Goal: Task Accomplishment & Management: Manage account settings

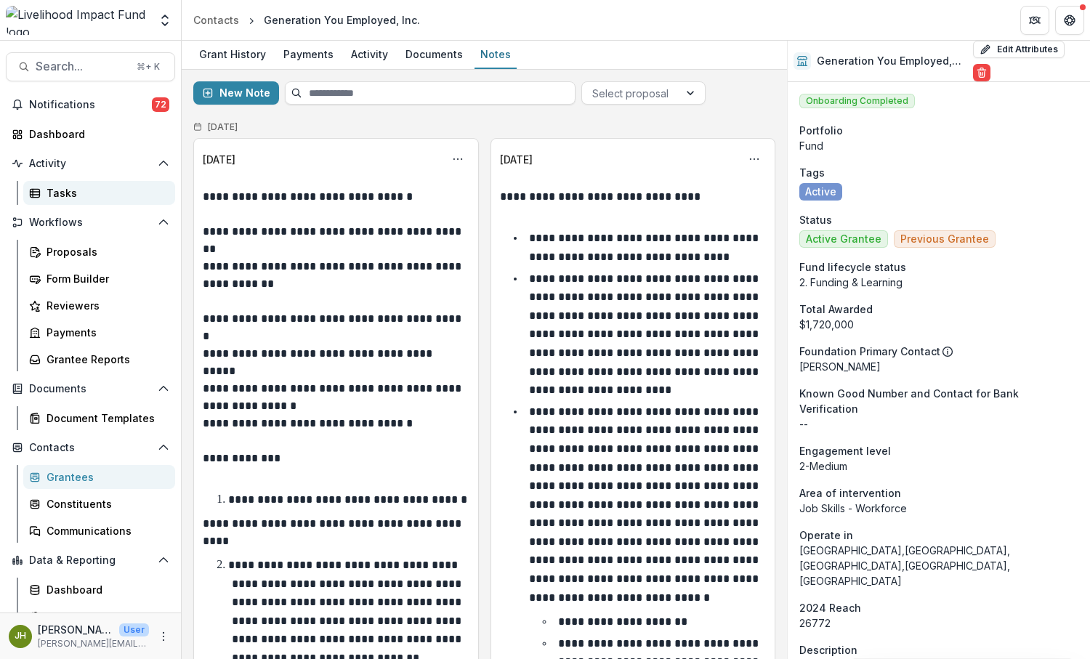
scroll to position [778, 0]
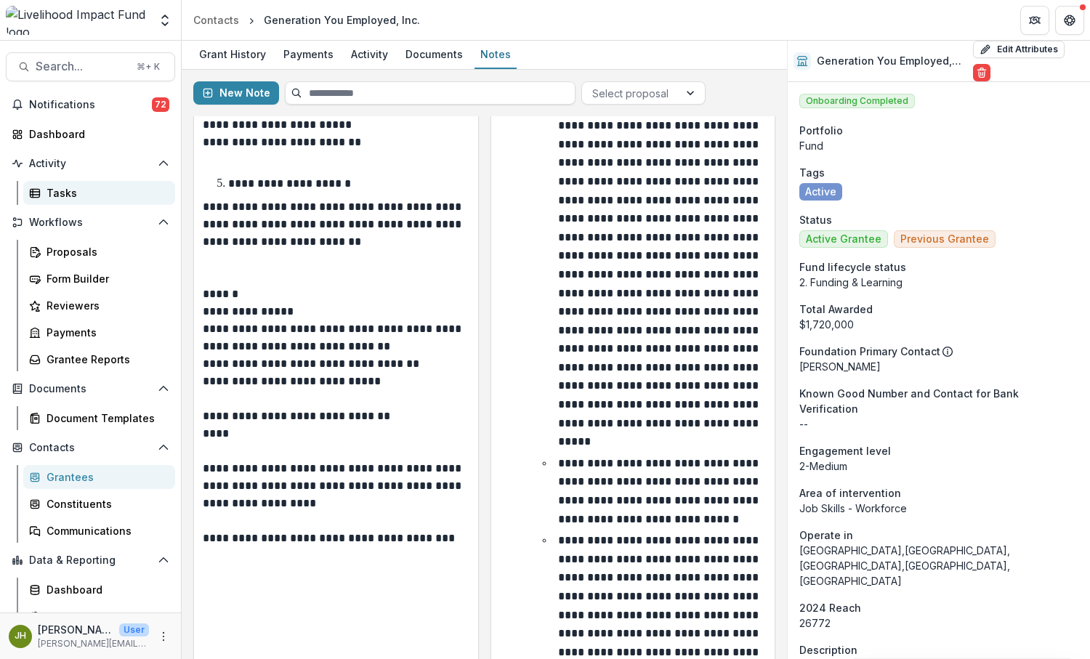
click at [62, 193] on div "Tasks" at bounding box center [105, 192] width 117 height 15
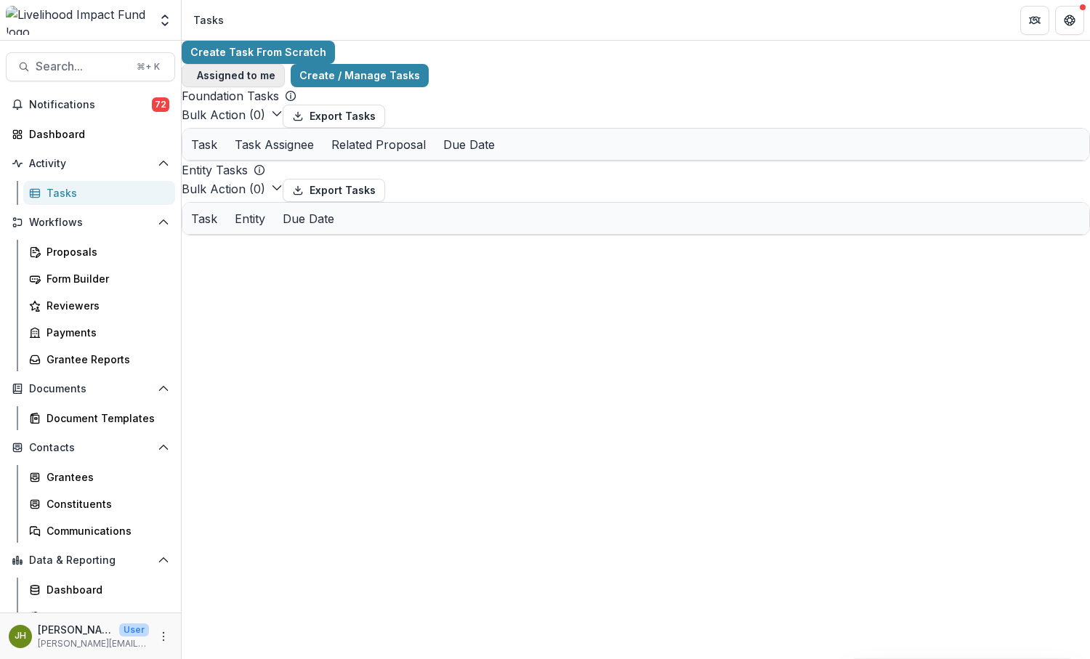
click at [191, 76] on span "button" at bounding box center [191, 76] width 0 height 0
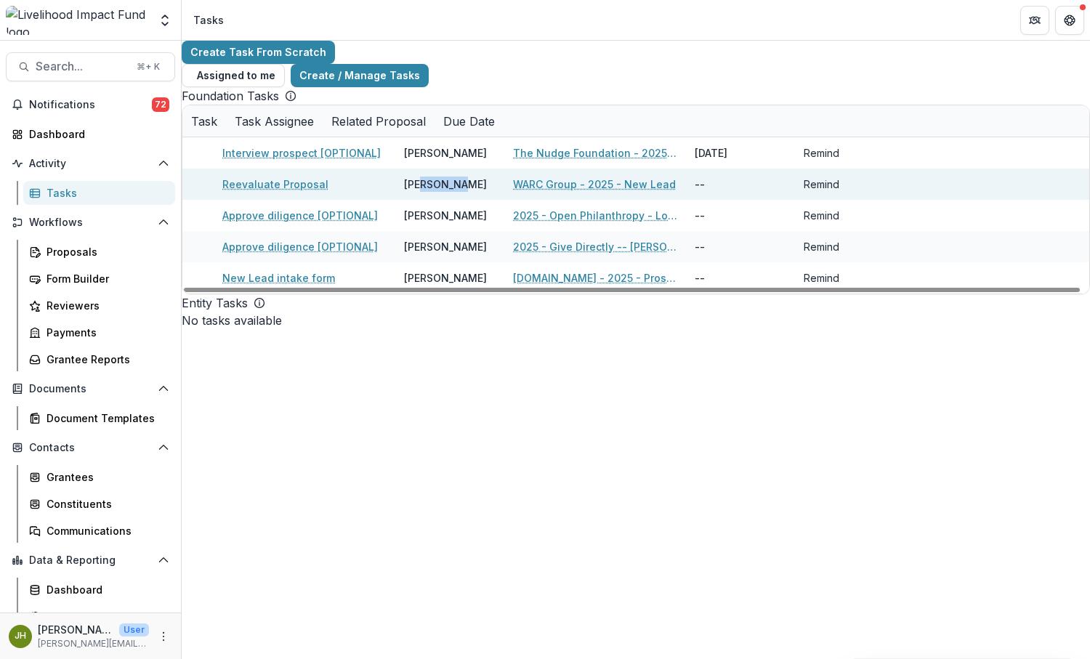
drag, startPoint x: 425, startPoint y: 179, endPoint x: 466, endPoint y: 179, distance: 41.4
click at [466, 179] on div "[PERSON_NAME]" at bounding box center [445, 184] width 83 height 15
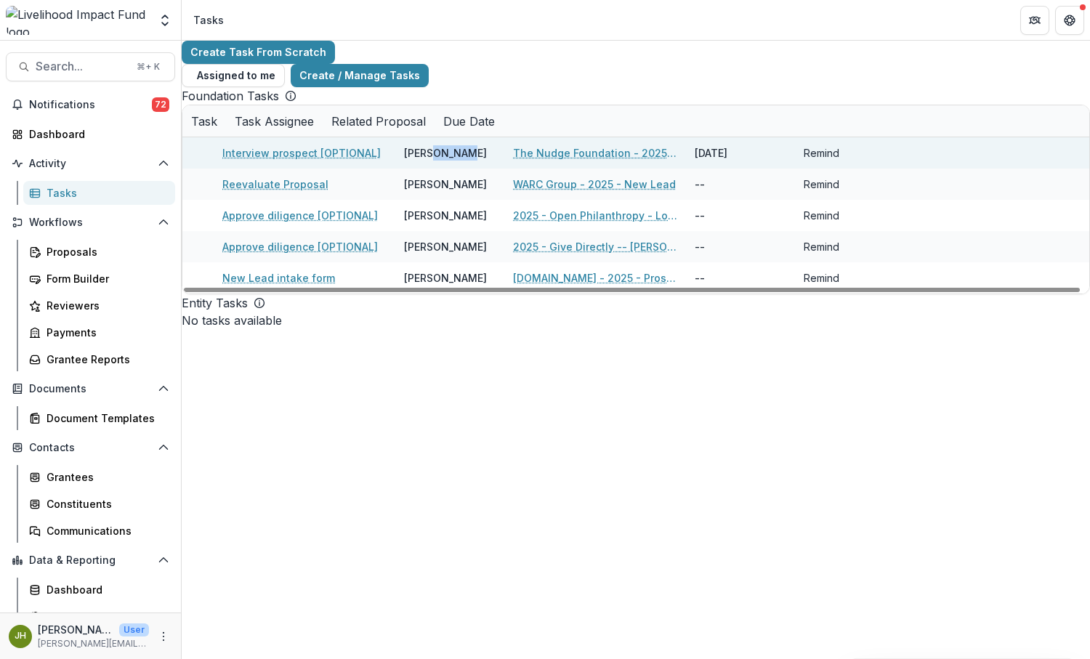
drag, startPoint x: 477, startPoint y: 148, endPoint x: 441, endPoint y: 145, distance: 35.7
click at [441, 145] on div "[PERSON_NAME]" at bounding box center [445, 152] width 83 height 15
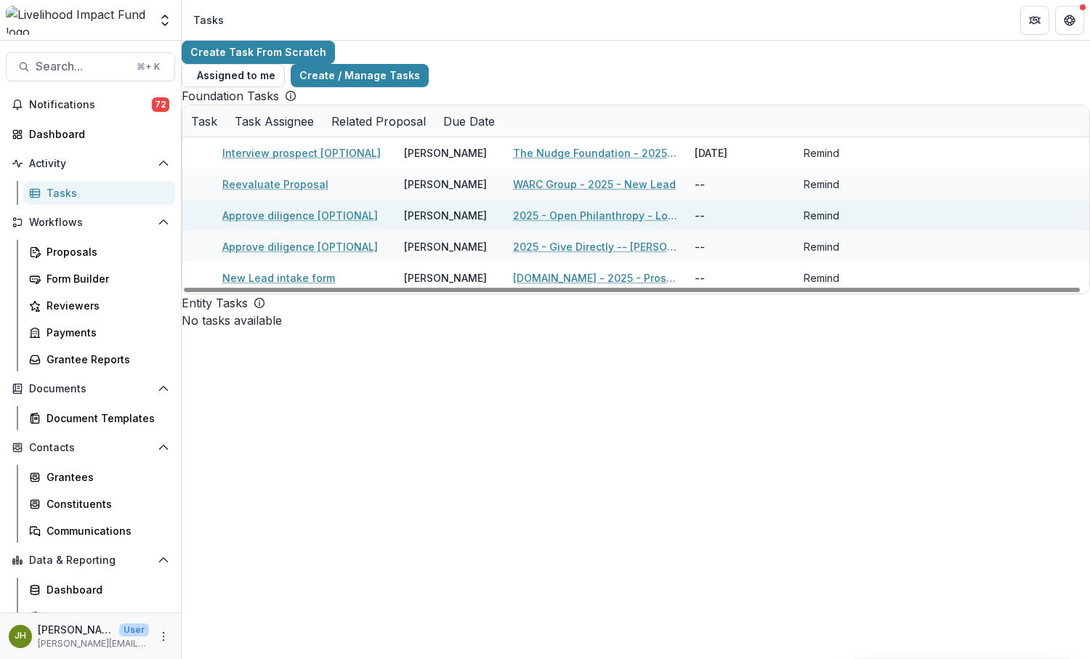
click at [259, 211] on link "Approve diligence [OPTIONAL]" at bounding box center [299, 215] width 155 height 15
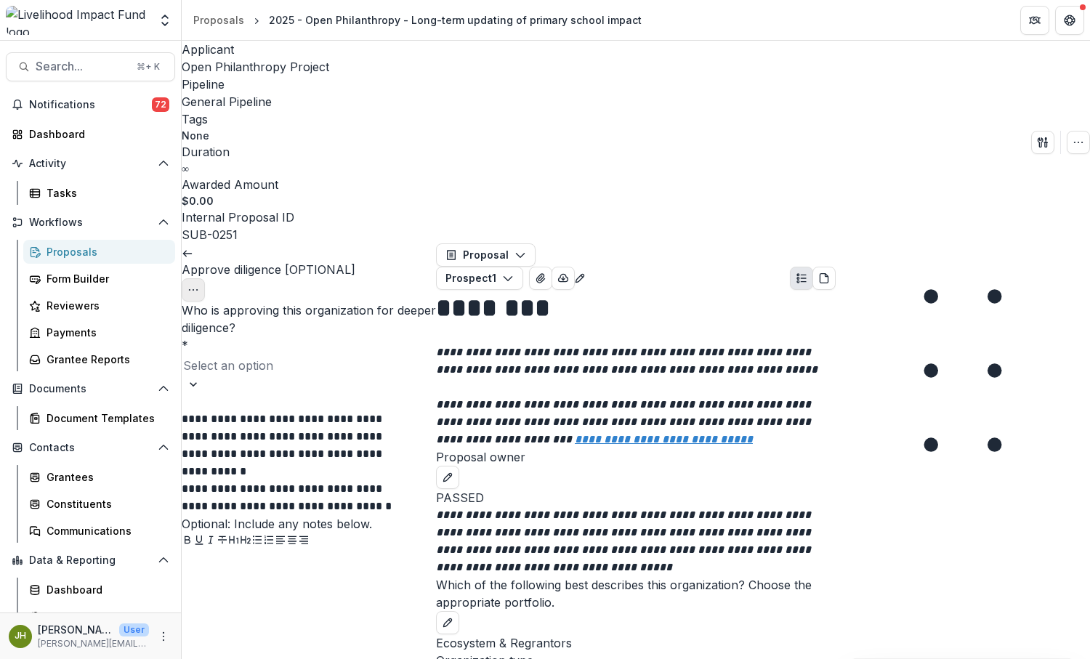
click at [199, 284] on icon "Options" at bounding box center [193, 290] width 12 height 12
click at [336, 307] on button "Cancel Task" at bounding box center [348, 319] width 155 height 24
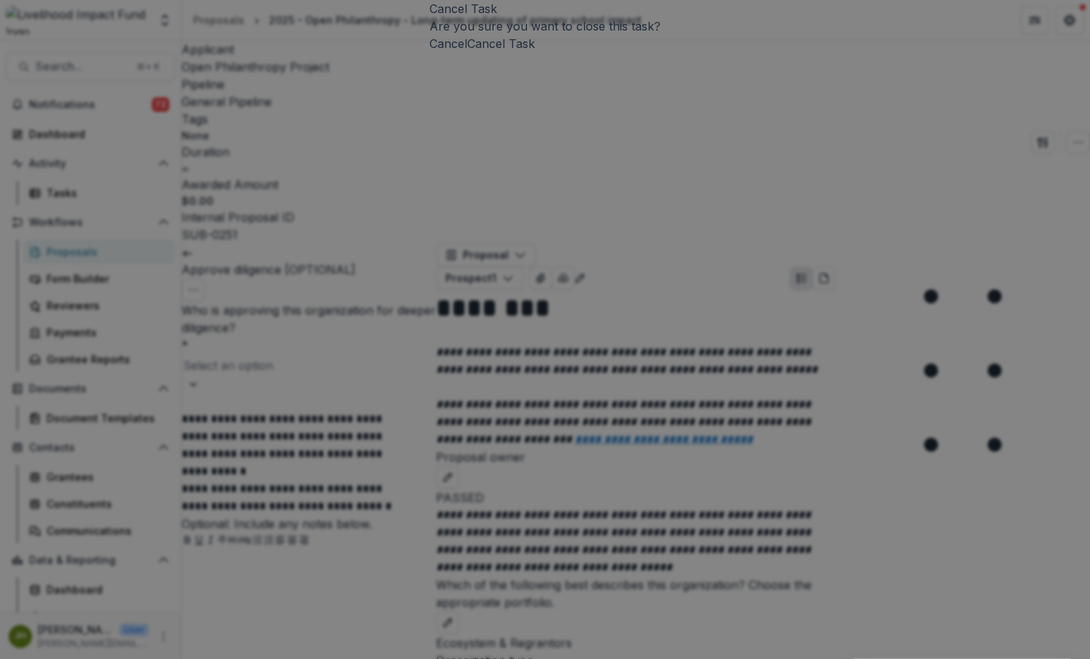
click at [535, 52] on button "Cancel Task" at bounding box center [501, 43] width 68 height 17
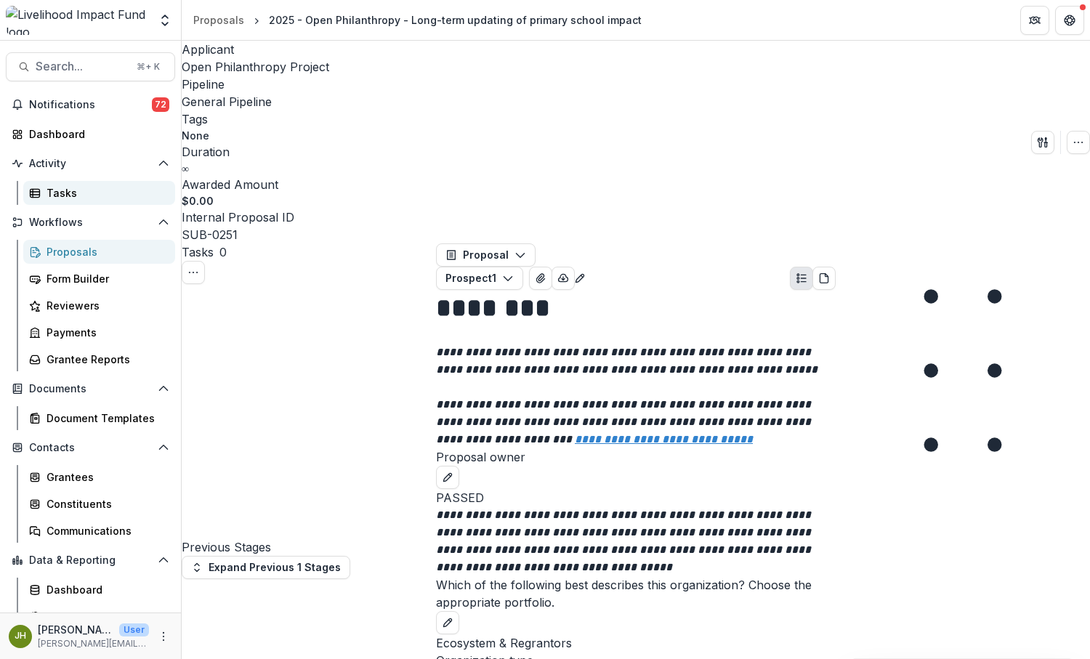
click at [79, 189] on div "Tasks" at bounding box center [105, 192] width 117 height 15
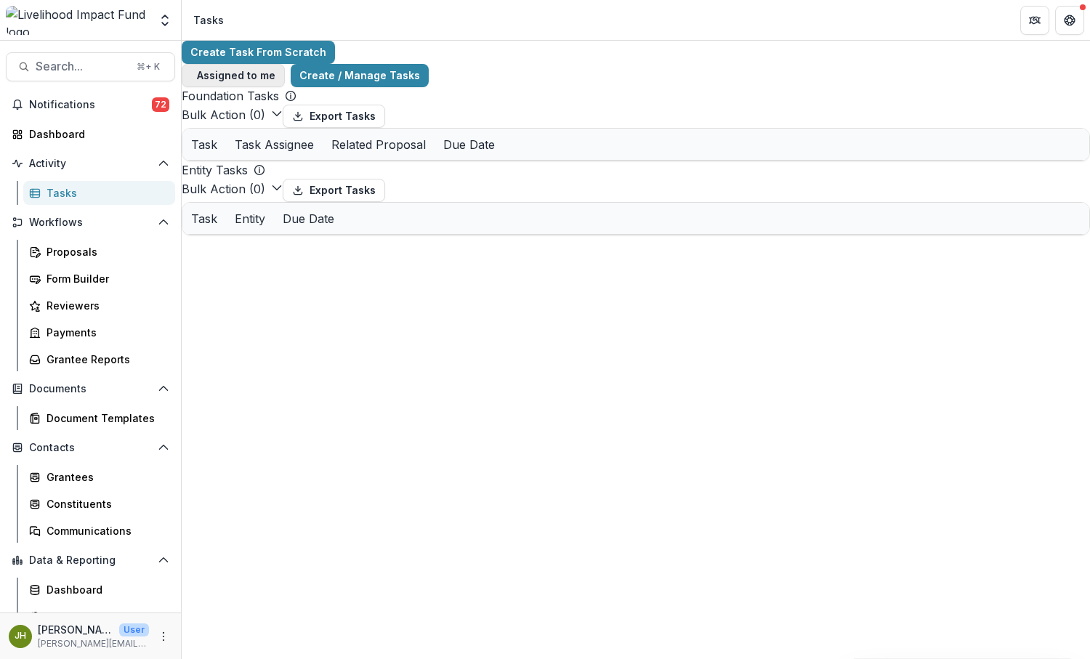
click at [191, 76] on span "button" at bounding box center [191, 76] width 0 height 0
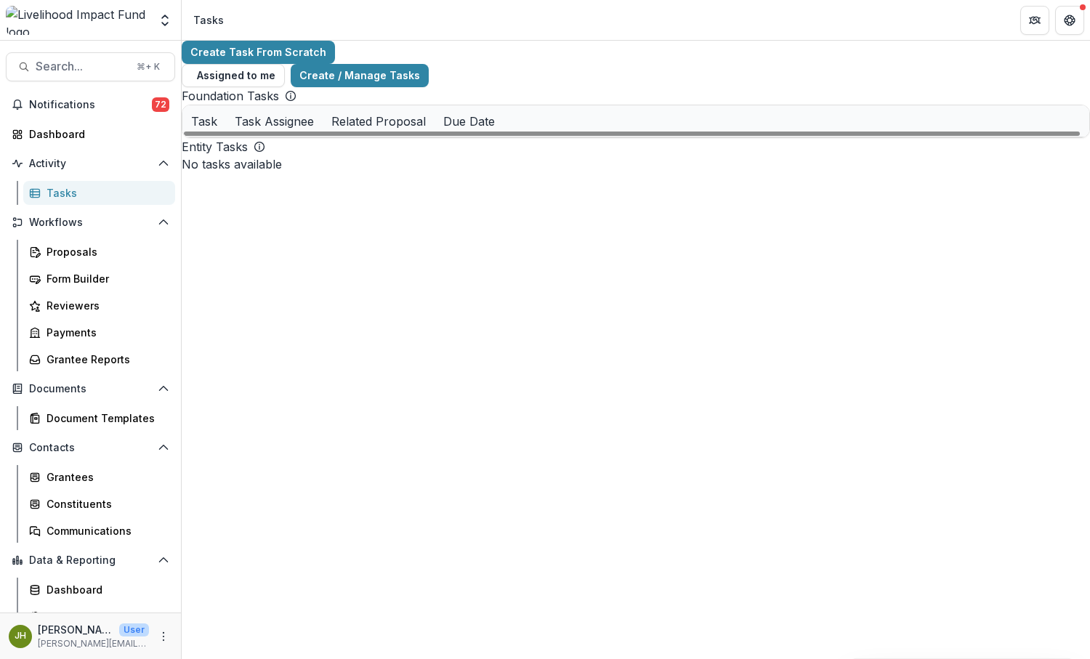
click at [321, 210] on link "Approve diligence [OPTIONAL]" at bounding box center [299, 215] width 155 height 15
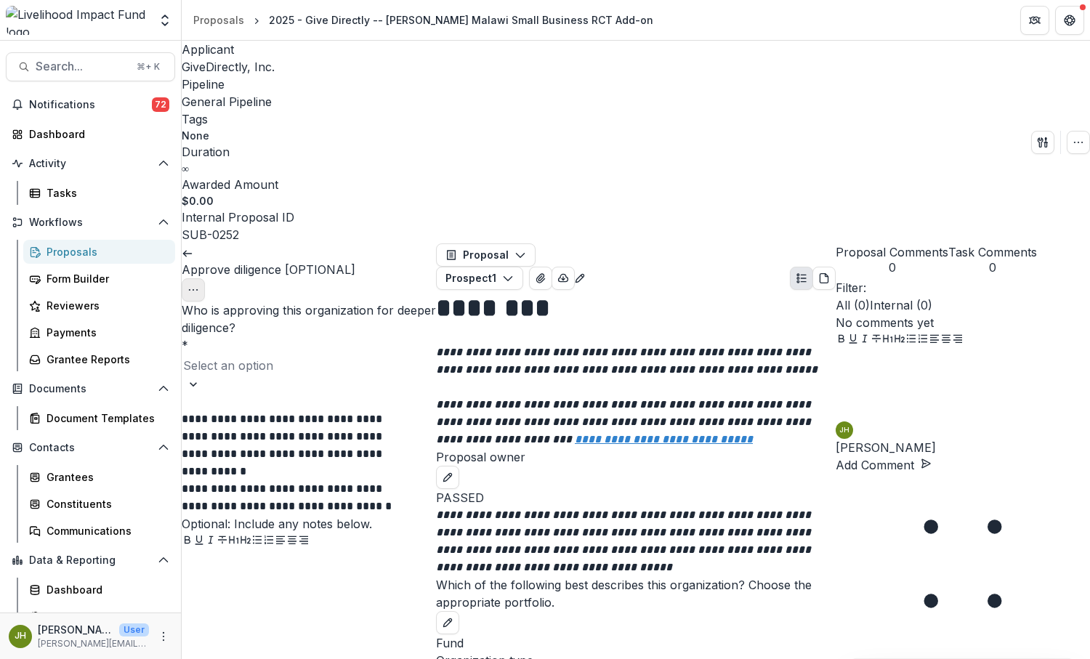
click at [199, 284] on icon "Options" at bounding box center [193, 290] width 12 height 12
click at [411, 307] on button "Cancel Task" at bounding box center [348, 319] width 155 height 24
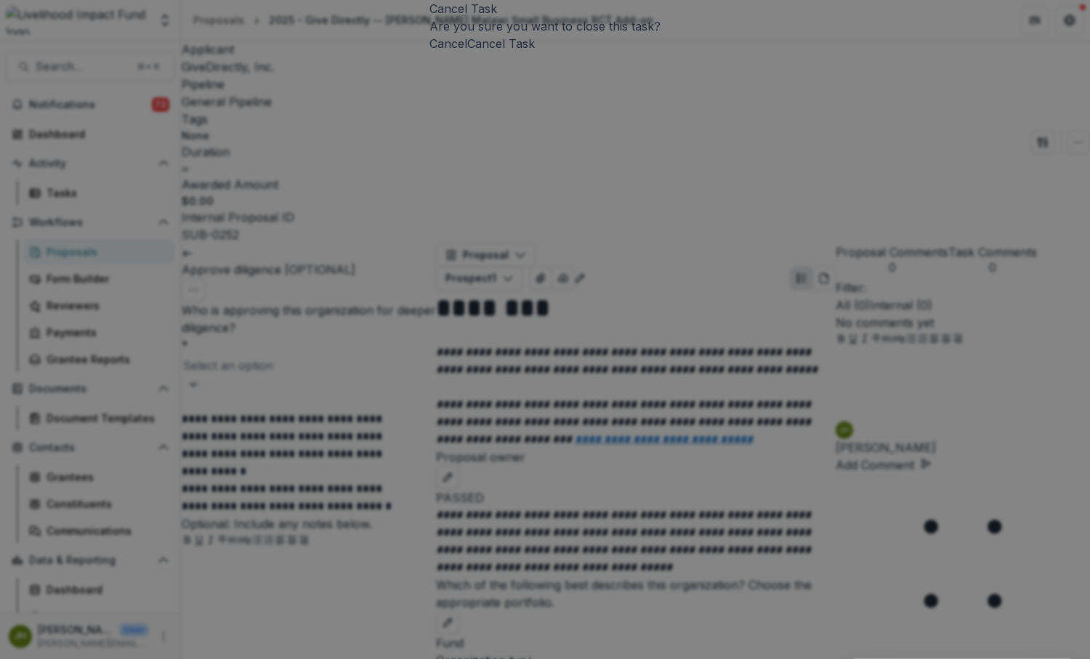
click at [535, 52] on button "Cancel Task" at bounding box center [501, 43] width 68 height 17
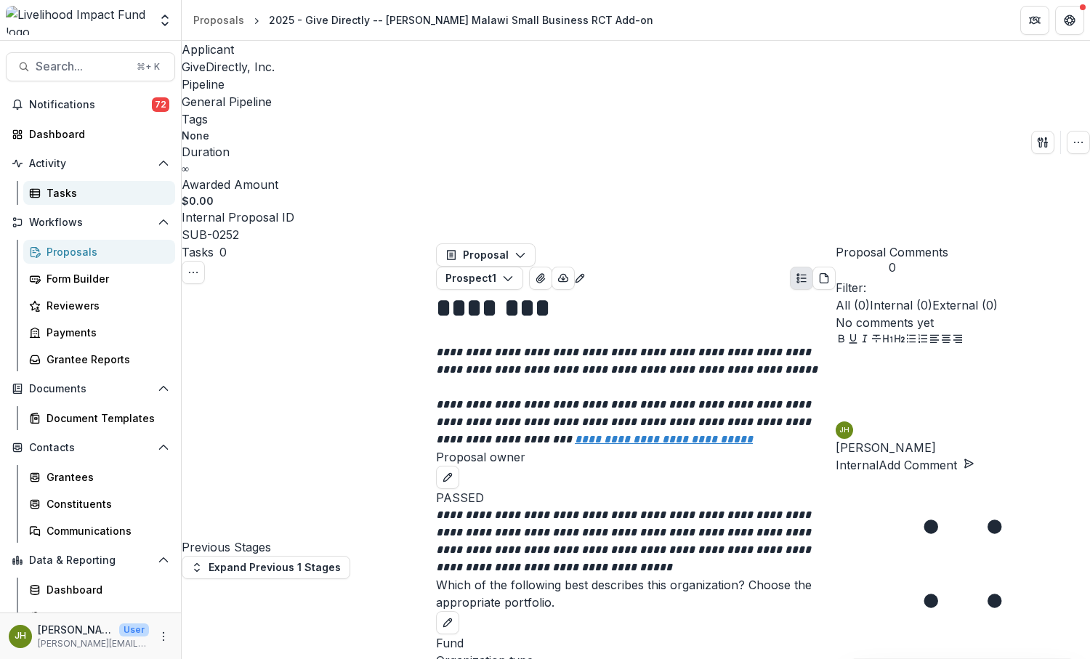
click at [113, 195] on div "Tasks" at bounding box center [105, 192] width 117 height 15
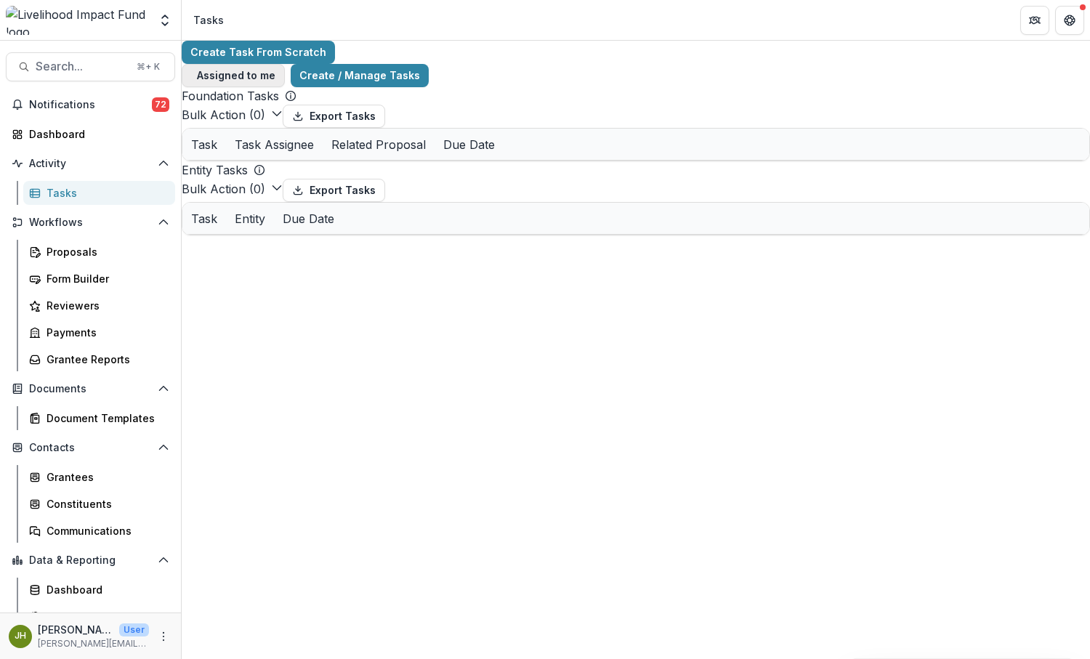
click at [191, 76] on span "button" at bounding box center [191, 76] width 0 height 0
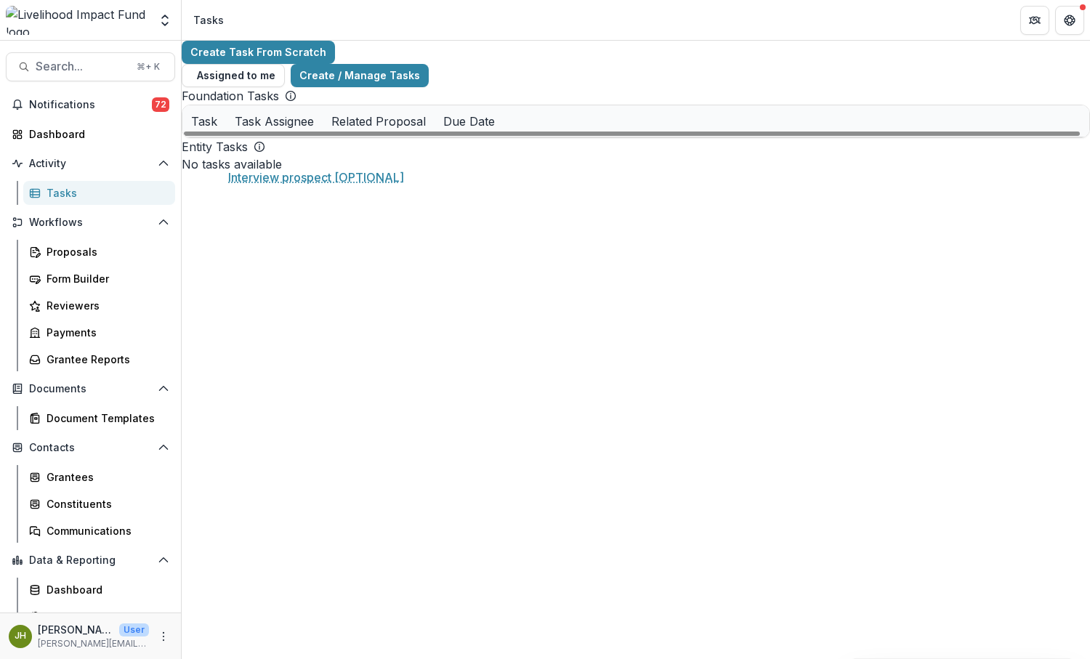
click at [333, 149] on link "Interview prospect [OPTIONAL]" at bounding box center [301, 152] width 158 height 15
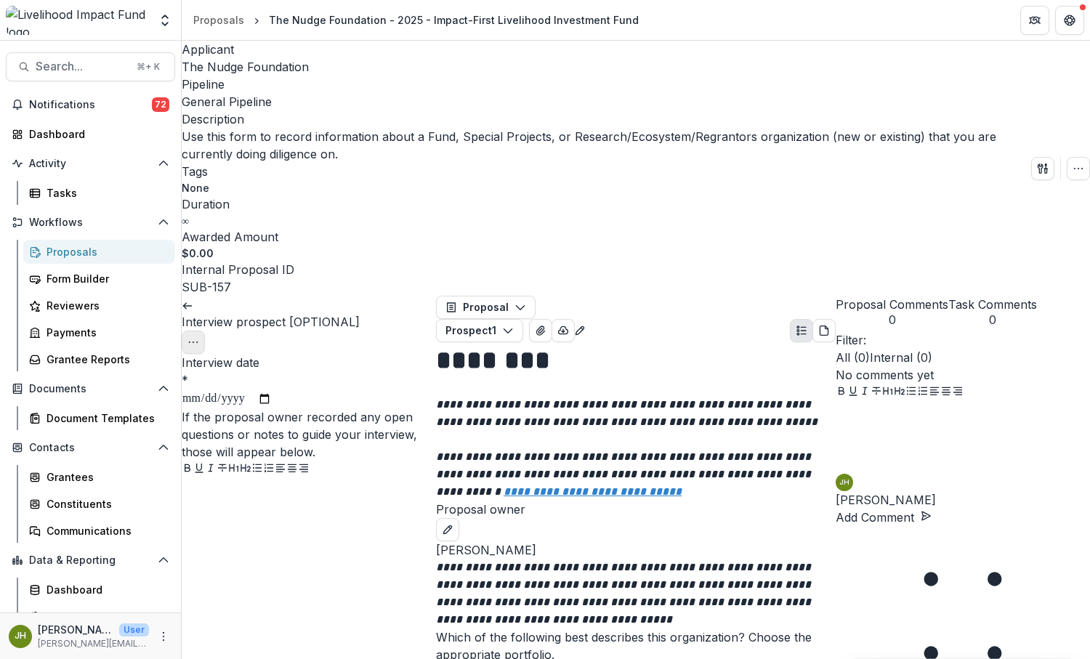
click at [205, 331] on button "Options" at bounding box center [193, 342] width 23 height 23
click at [360, 359] on button "Cancel Task" at bounding box center [348, 371] width 155 height 24
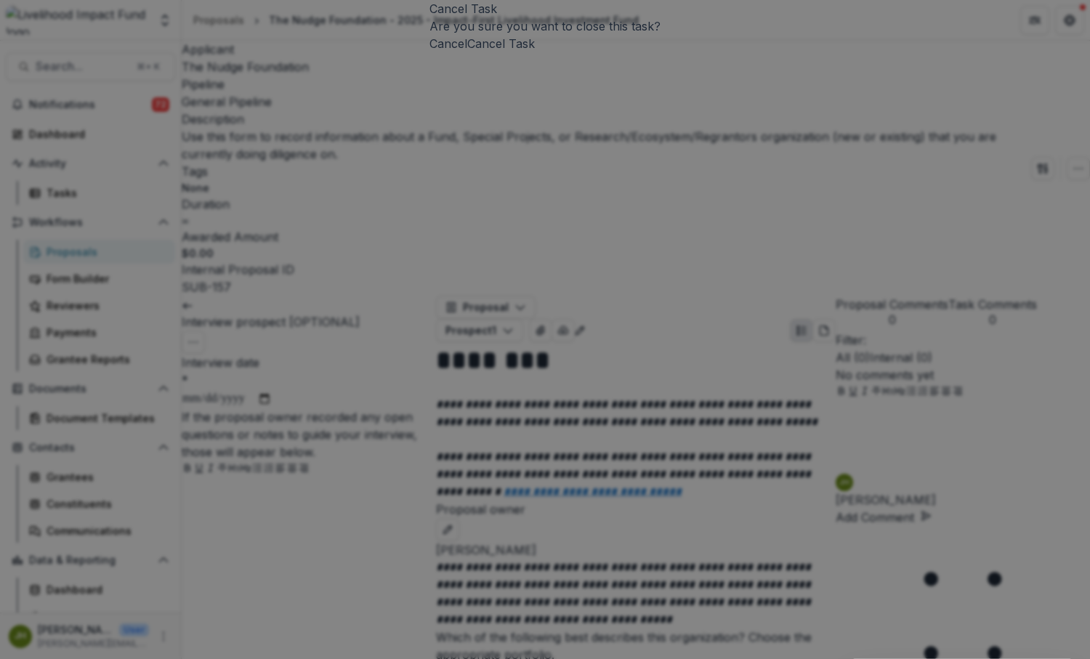
click at [535, 52] on button "Cancel Task" at bounding box center [501, 43] width 68 height 17
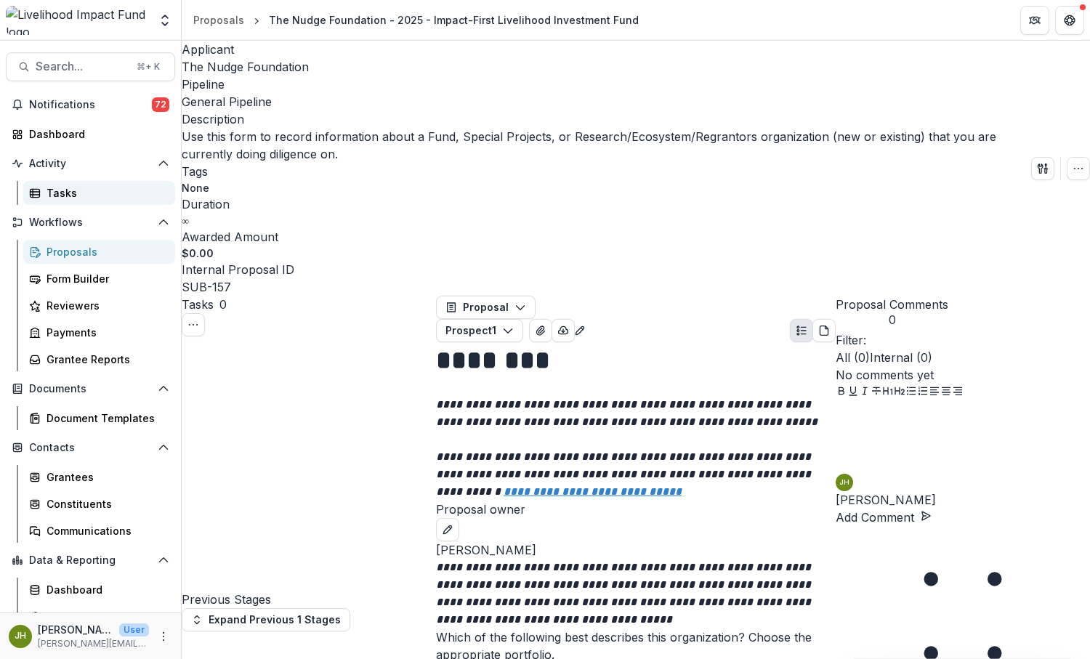
click at [75, 192] on div "Tasks" at bounding box center [105, 192] width 117 height 15
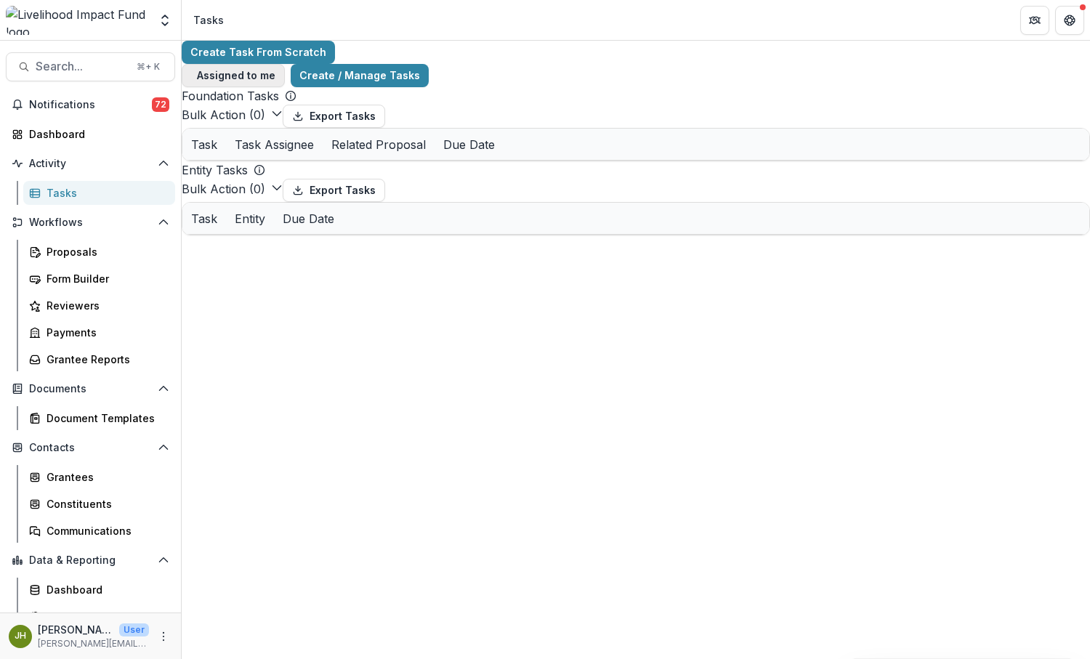
click at [191, 76] on span "button" at bounding box center [191, 76] width 0 height 0
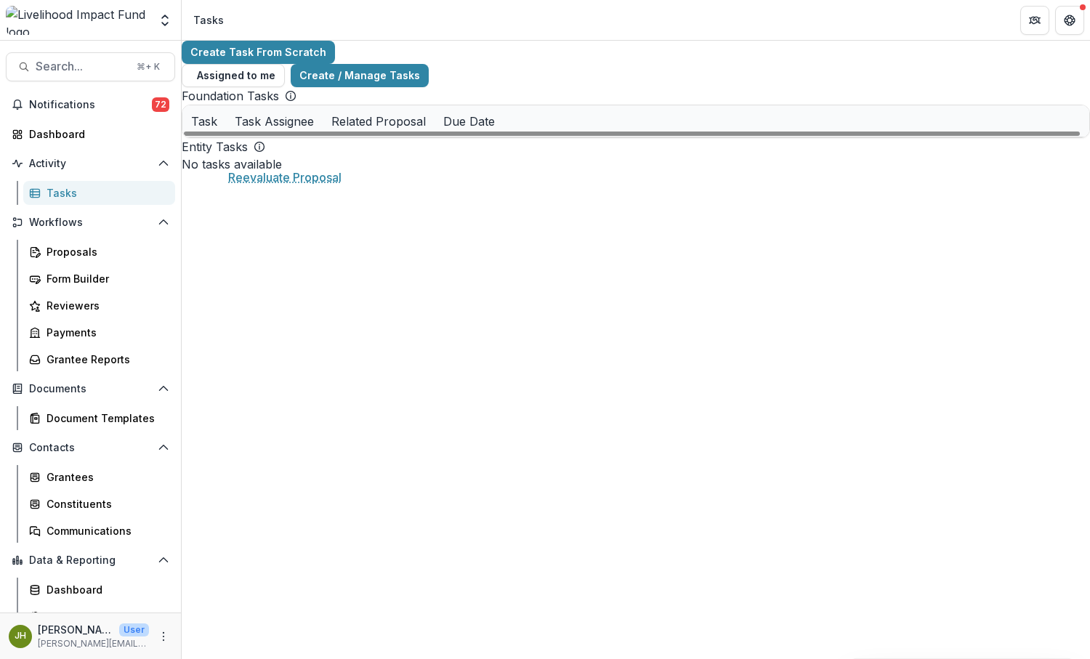
click at [290, 145] on link "Reevaluate Proposal" at bounding box center [275, 152] width 106 height 15
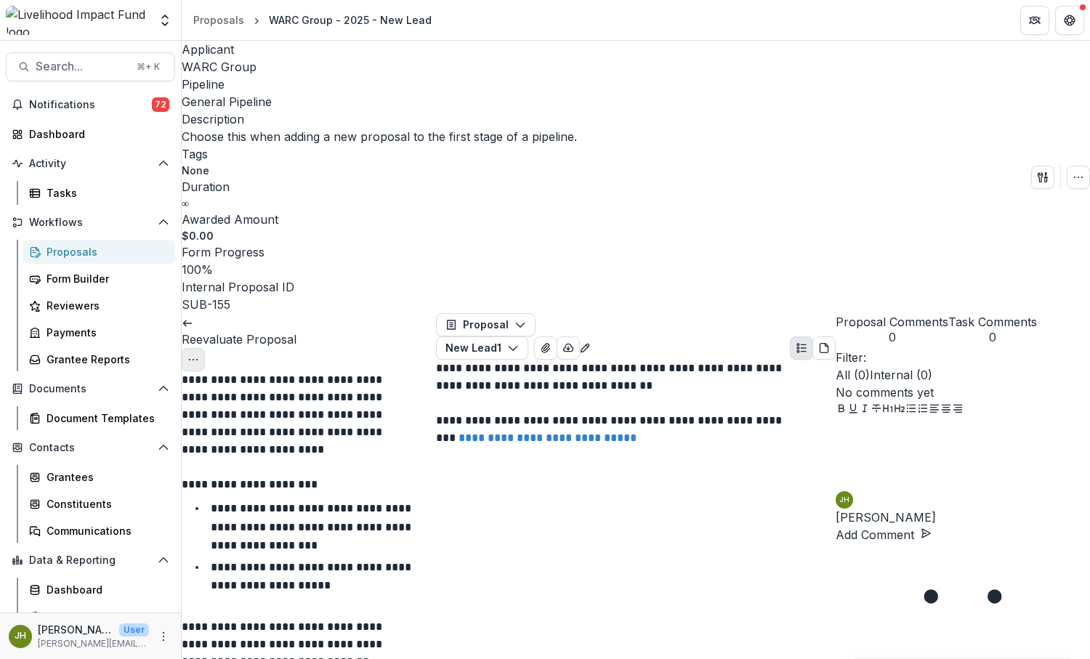
click at [199, 354] on icon "Options" at bounding box center [193, 360] width 12 height 12
click at [362, 376] on button "Cancel Task" at bounding box center [348, 388] width 155 height 24
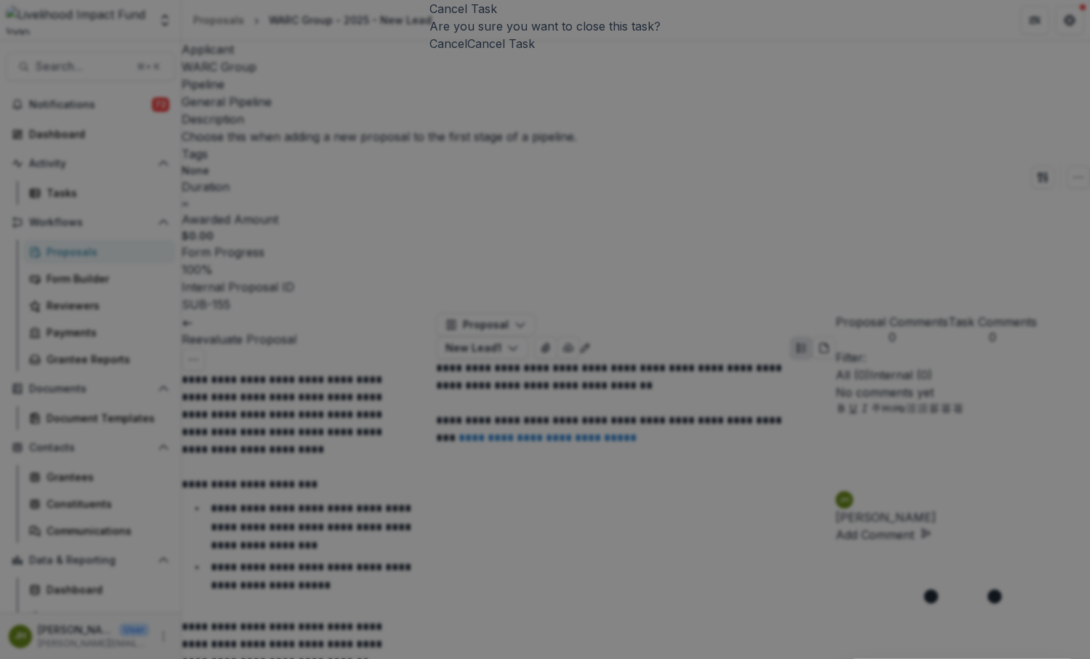
click at [535, 52] on button "Cancel Task" at bounding box center [501, 43] width 68 height 17
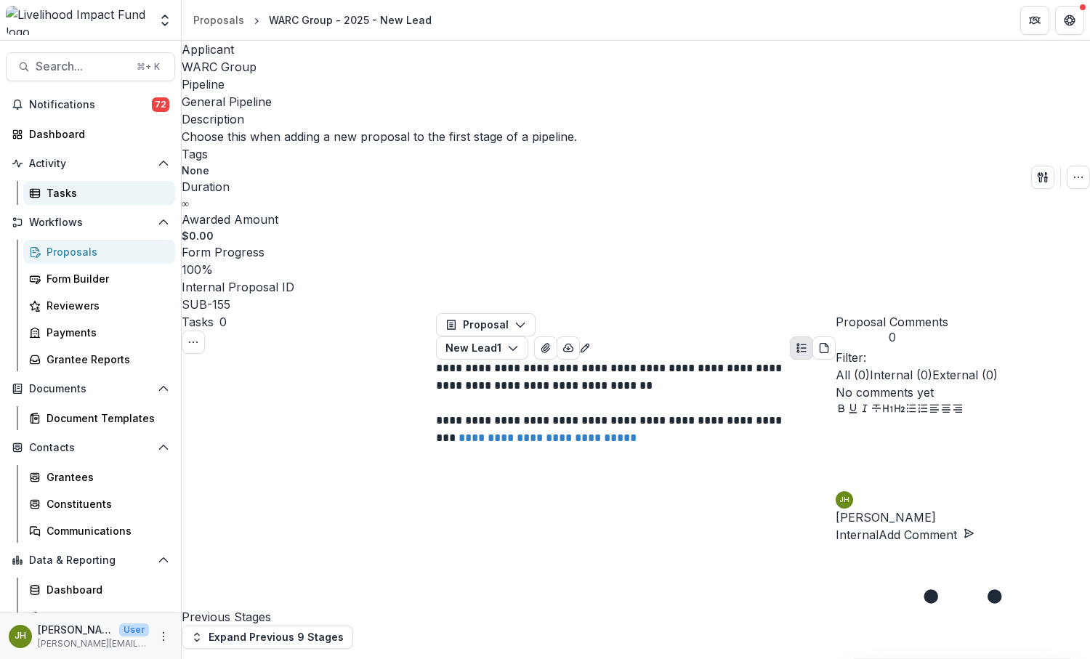
click at [121, 190] on div "Tasks" at bounding box center [105, 192] width 117 height 15
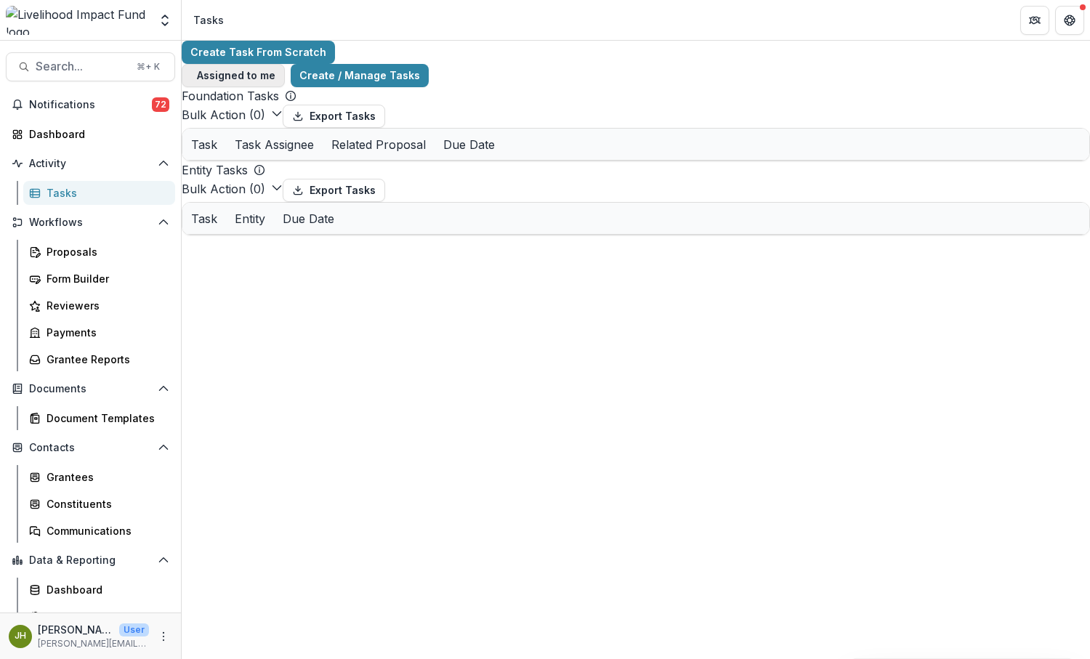
click at [191, 76] on span "button" at bounding box center [191, 76] width 0 height 0
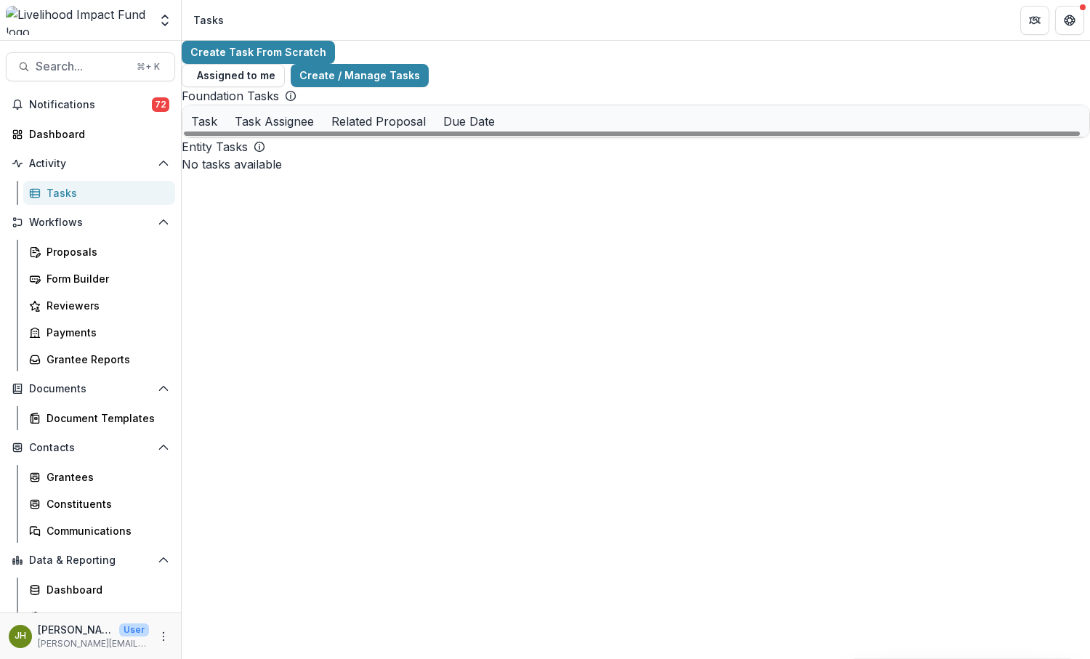
click at [300, 146] on link "New Lead intake form" at bounding box center [278, 152] width 113 height 15
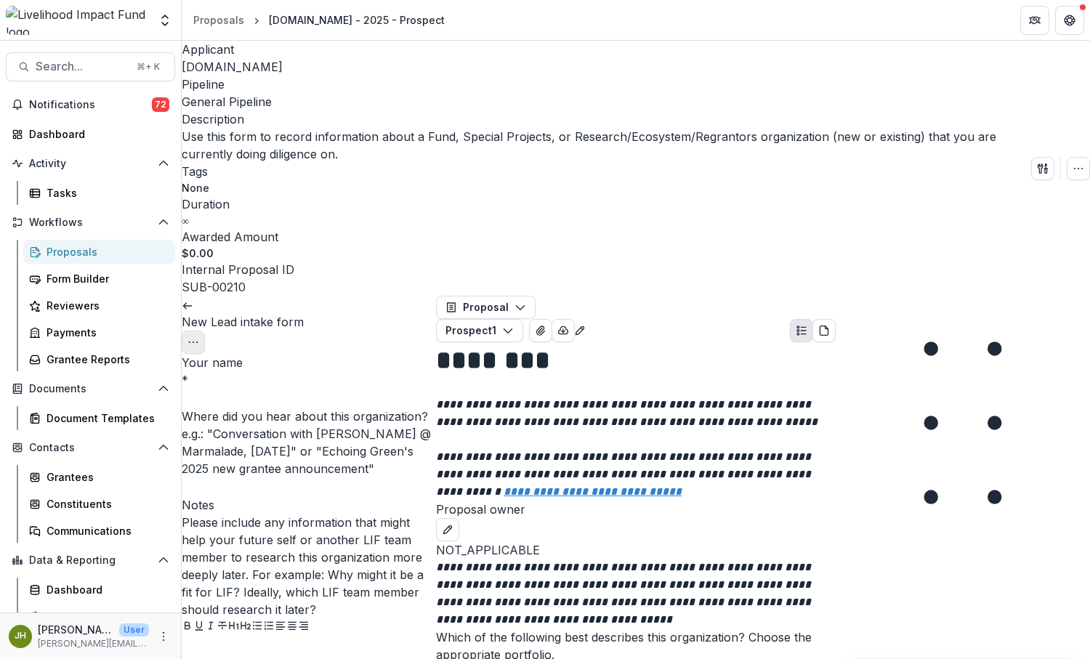
click at [205, 331] on button "Options" at bounding box center [193, 342] width 23 height 23
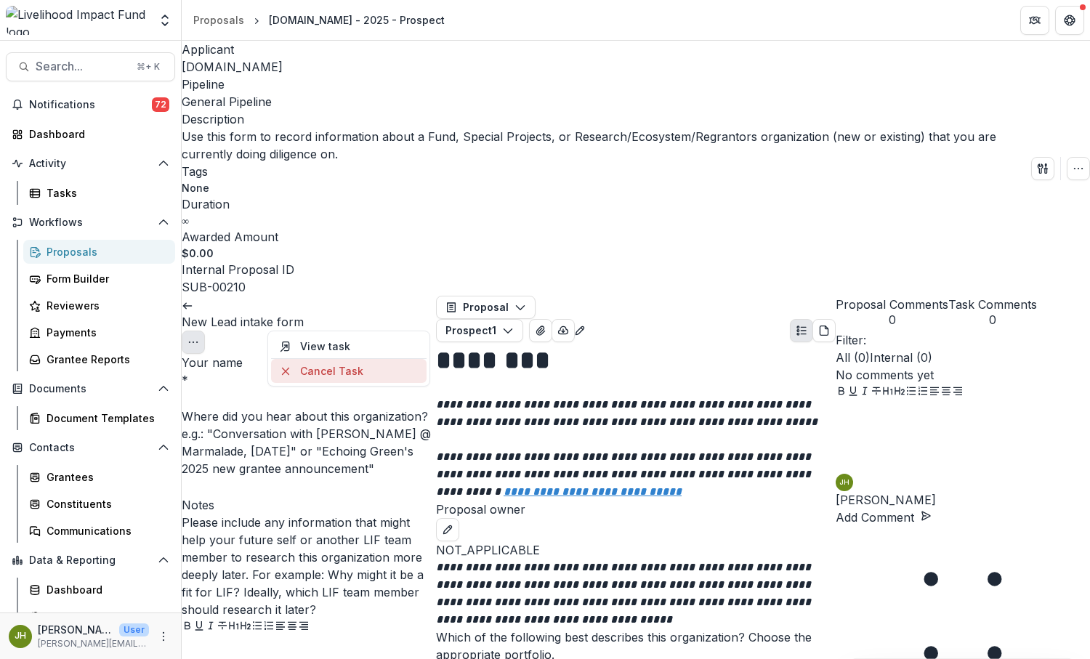
click at [346, 359] on button "Cancel Task" at bounding box center [348, 371] width 155 height 24
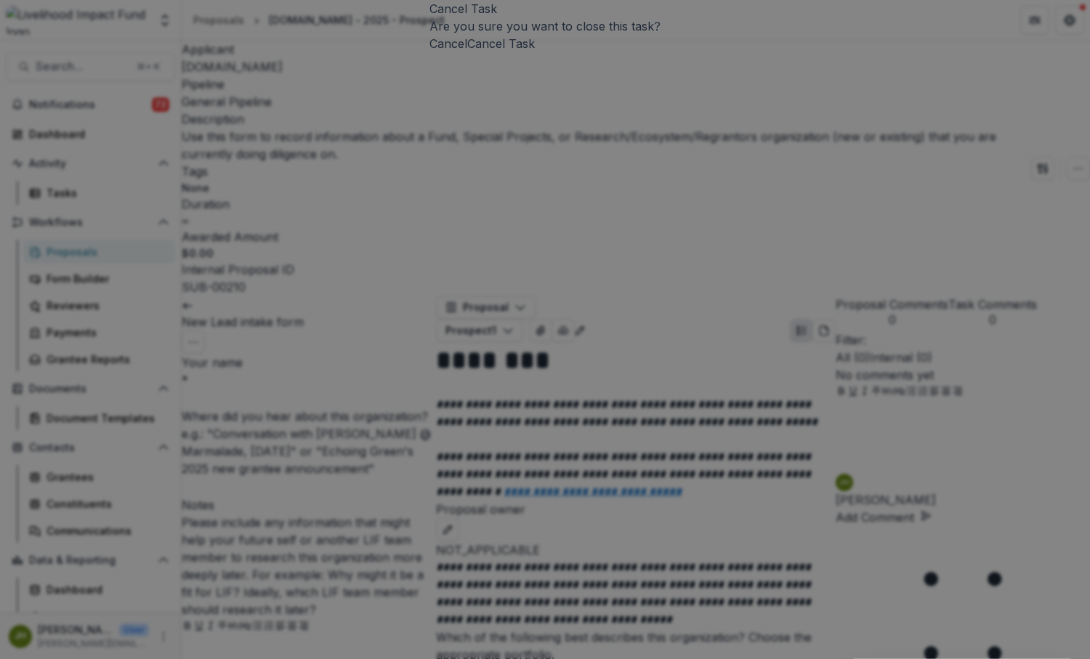
click at [535, 52] on button "Cancel Task" at bounding box center [501, 43] width 68 height 17
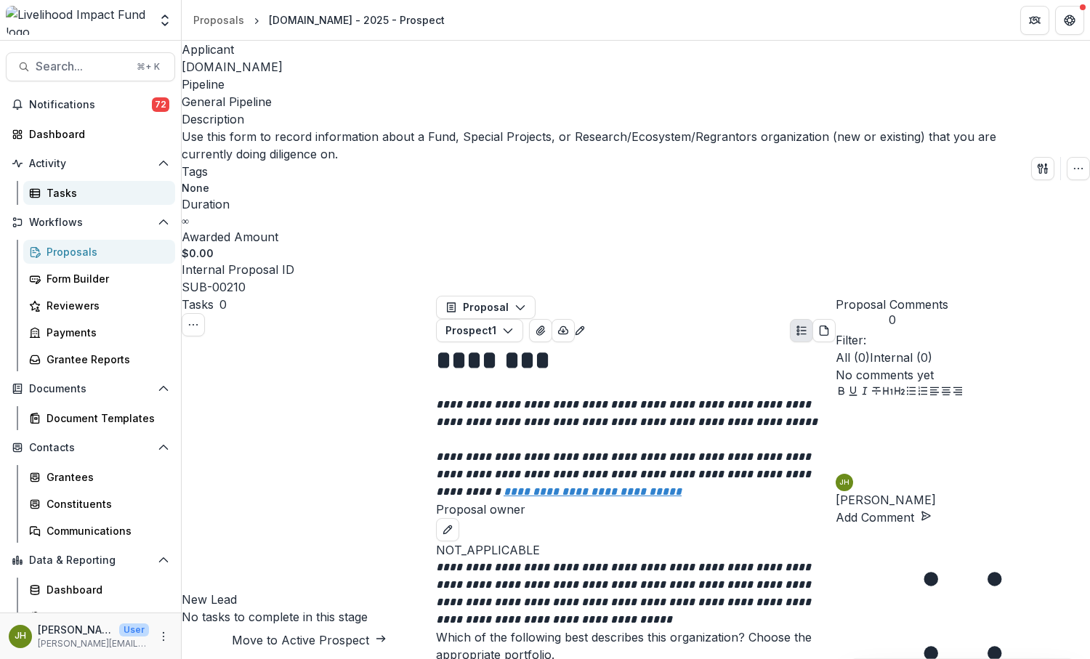
click at [81, 185] on link "Tasks" at bounding box center [99, 193] width 152 height 24
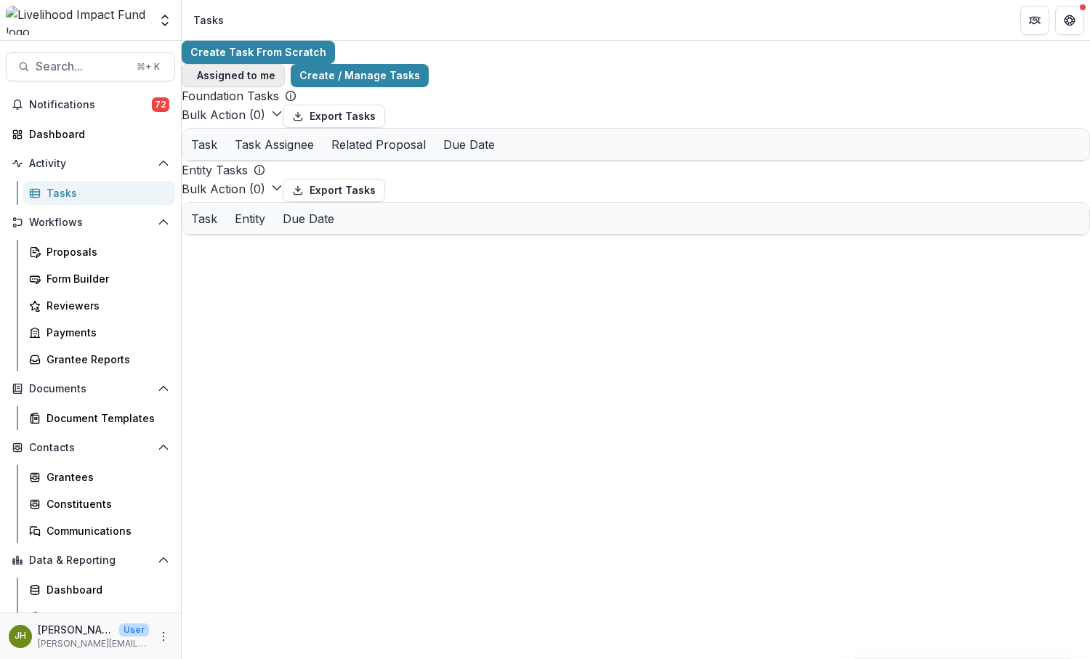
click at [191, 76] on span "button" at bounding box center [191, 76] width 0 height 0
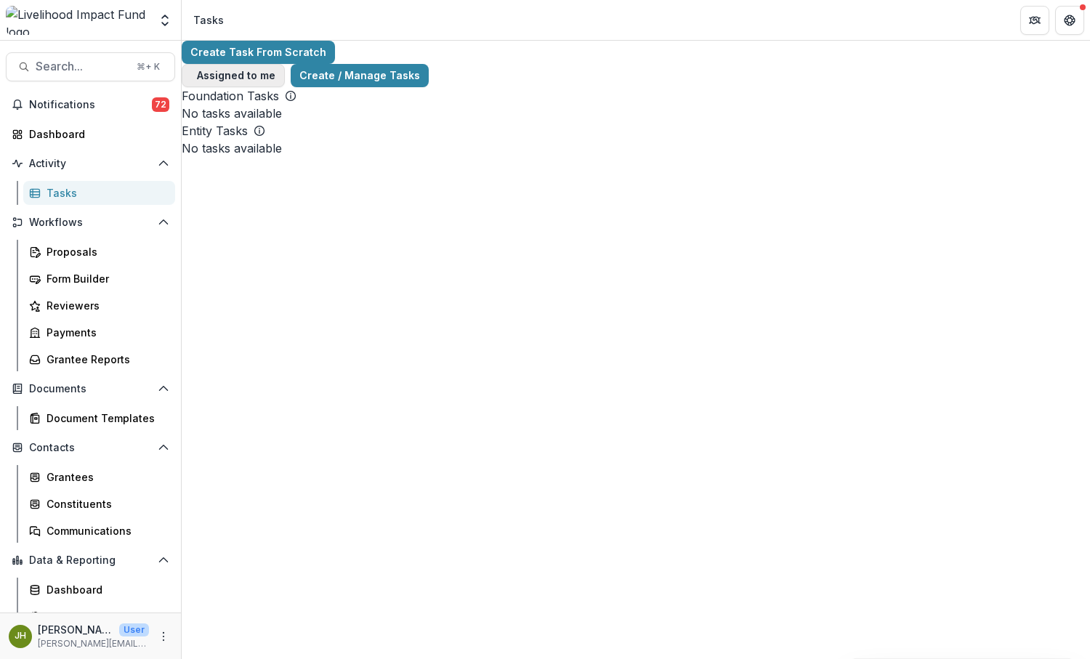
click at [191, 76] on span "button" at bounding box center [191, 76] width 0 height 0
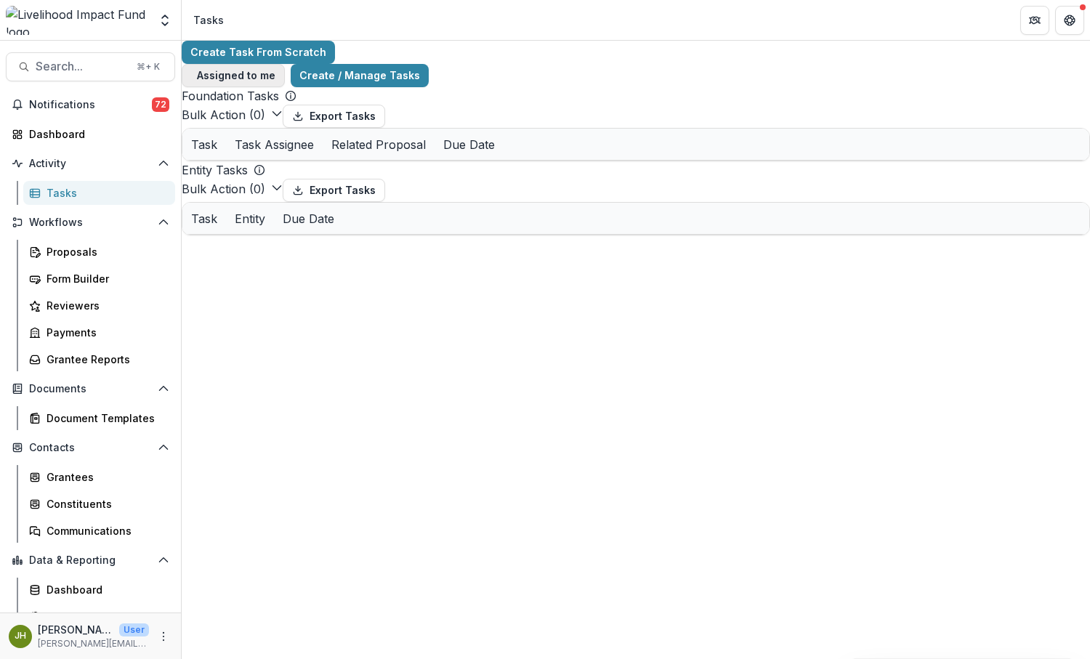
click at [285, 64] on button "Assigned to me" at bounding box center [233, 75] width 103 height 23
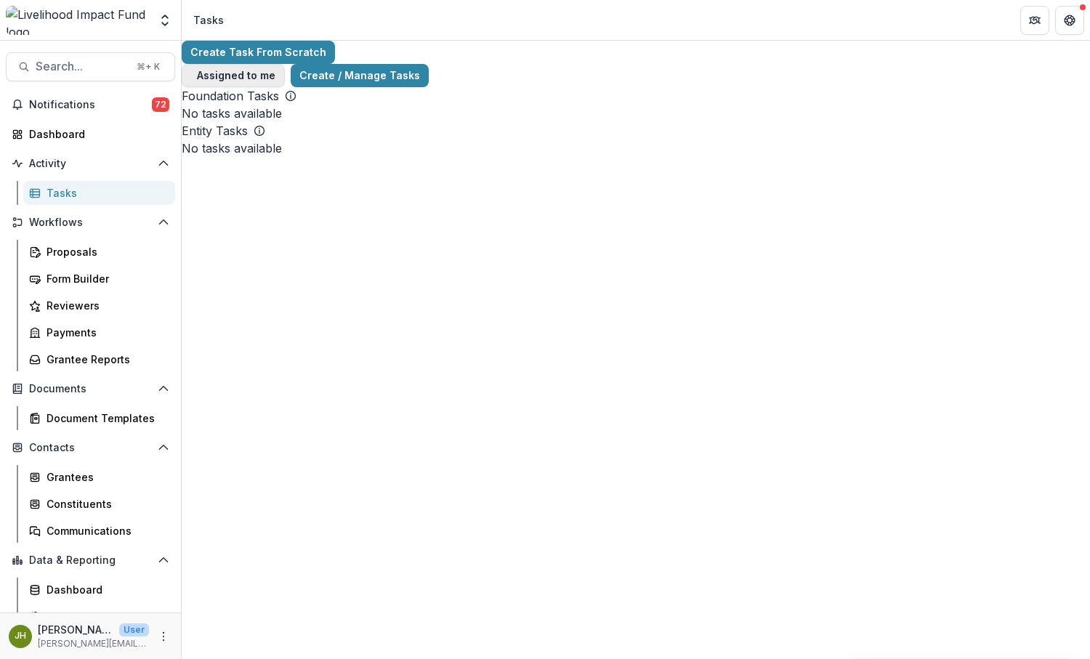
click at [191, 76] on span "button" at bounding box center [191, 76] width 0 height 0
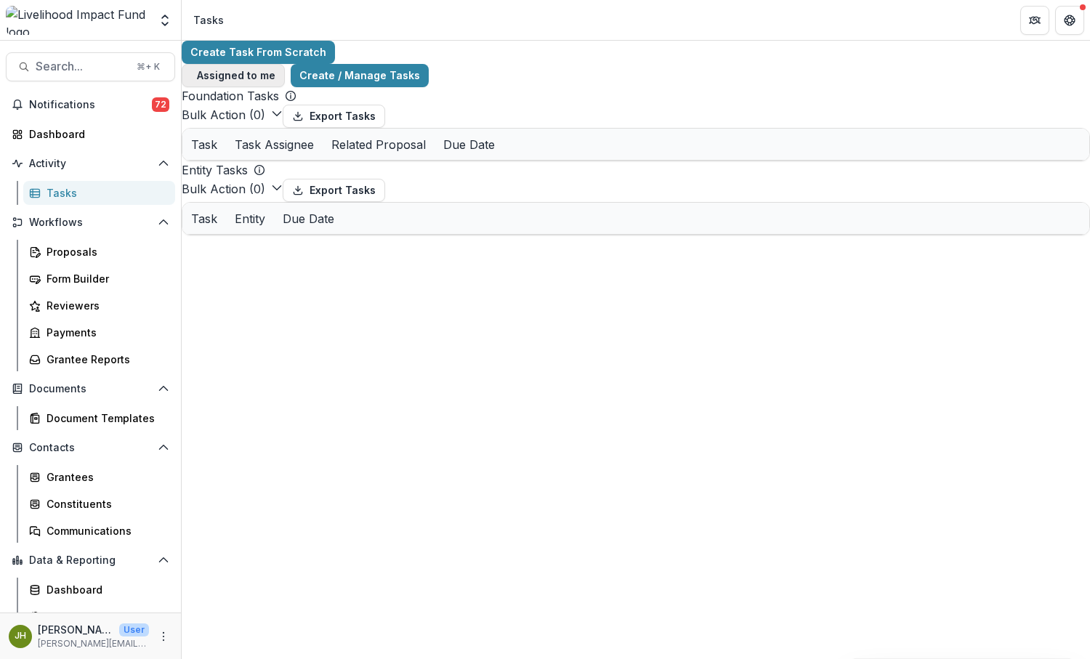
click at [191, 76] on span "button" at bounding box center [191, 76] width 0 height 0
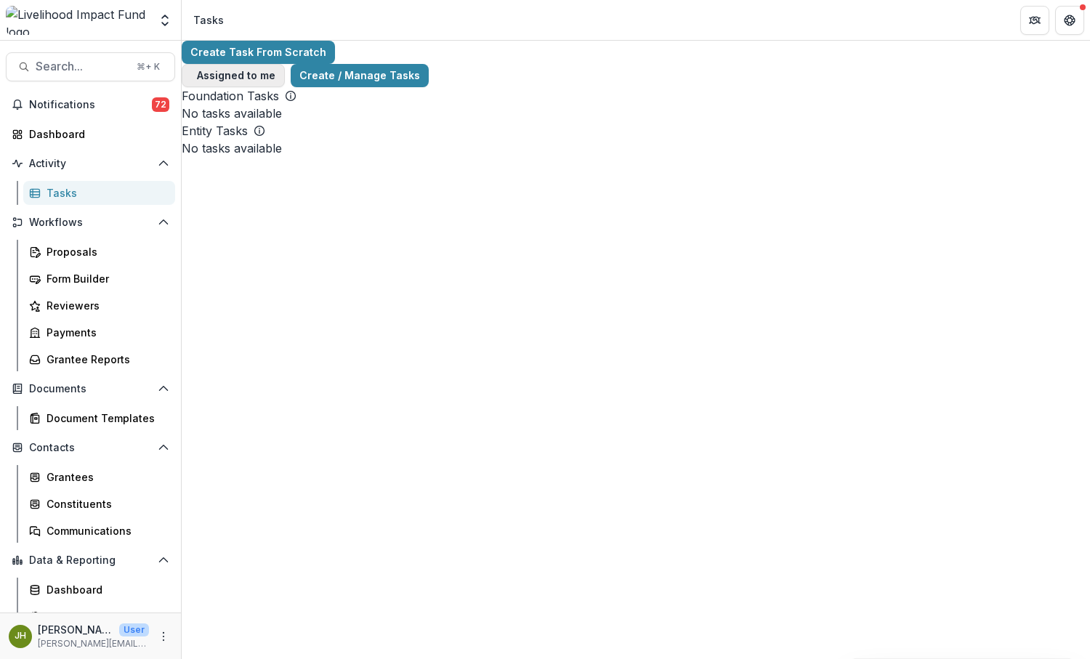
click at [191, 76] on span "button" at bounding box center [191, 76] width 0 height 0
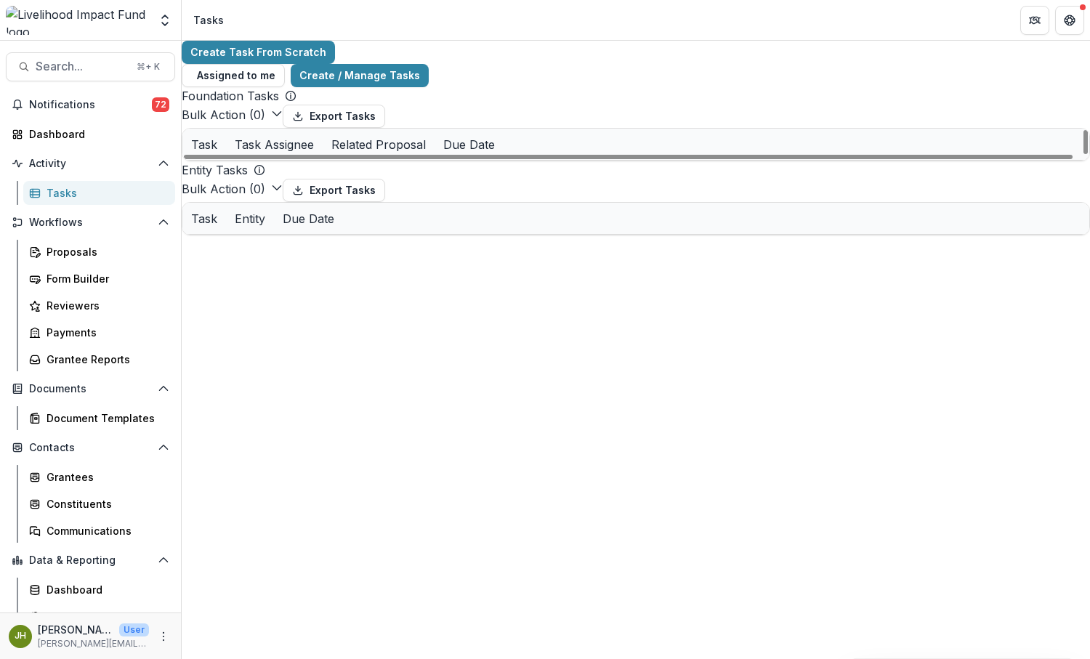
click at [502, 89] on div "Foundation Tasks" at bounding box center [636, 95] width 908 height 17
click at [508, 202] on div "Bulk Action ( 0 ) Export Tasks Bulk Cancel ( 0 )" at bounding box center [636, 190] width 908 height 23
